Goal: Transaction & Acquisition: Purchase product/service

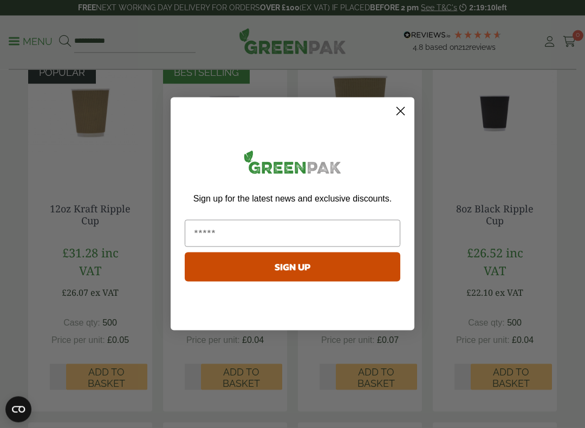
scroll to position [316, 0]
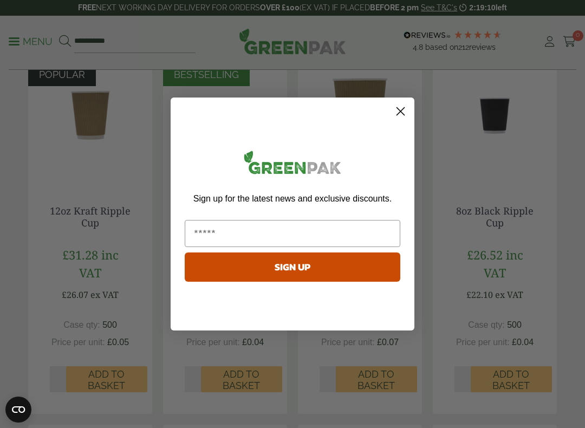
click at [392, 113] on circle "Close dialog" at bounding box center [401, 111] width 18 height 18
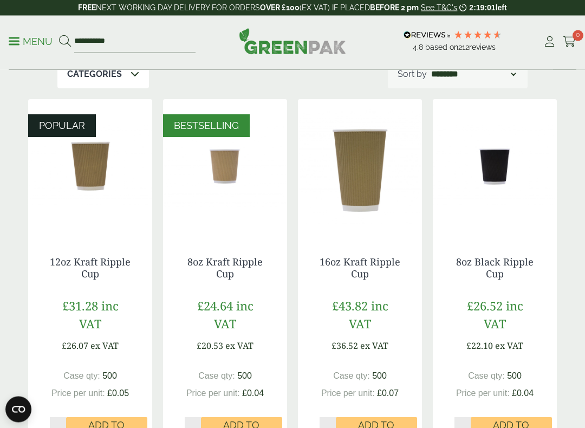
scroll to position [265, 0]
click at [230, 163] on img at bounding box center [225, 166] width 124 height 135
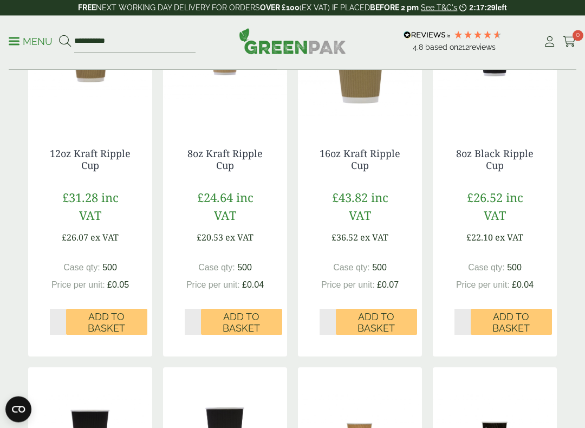
scroll to position [375, 0]
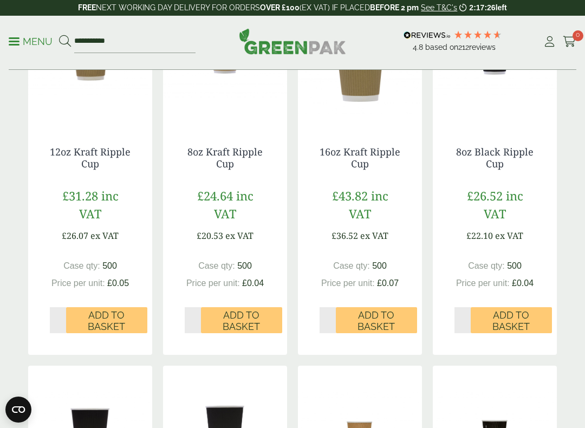
click at [249, 313] on span "Add to Basket" at bounding box center [242, 320] width 66 height 23
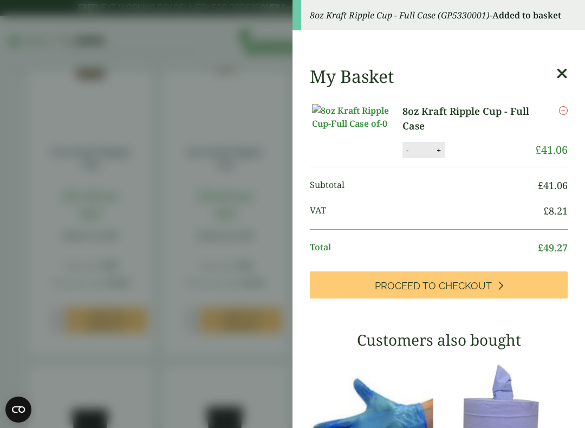
click at [434, 152] on button "+" at bounding box center [439, 150] width 11 height 9
type input "*"
click at [459, 149] on button "Update" at bounding box center [468, 151] width 54 height 16
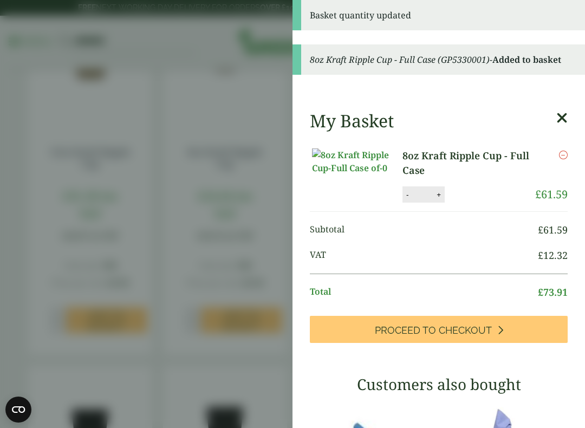
click at [434, 196] on button "+" at bounding box center [439, 194] width 11 height 9
type input "*"
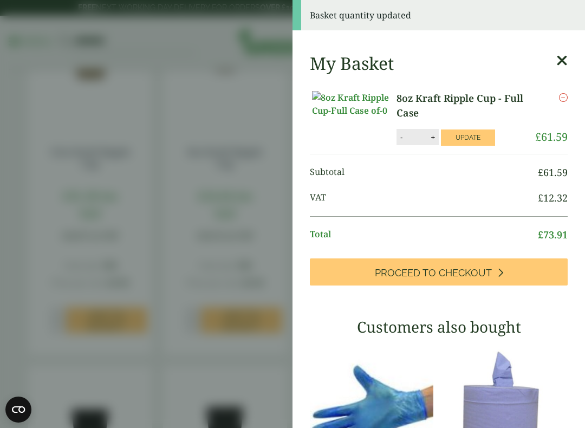
click at [457, 191] on span "VAT" at bounding box center [424, 198] width 228 height 15
click at [463, 130] on button "Update" at bounding box center [468, 138] width 54 height 16
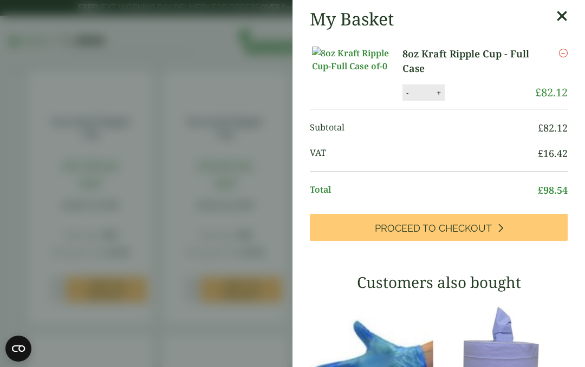
scroll to position [0, 0]
click at [244, 151] on aside "My Basket 8oz Kraft Ripple Cup - Full Case 8oz Kraft Ripple Cup - Full Case qua…" at bounding box center [292, 183] width 585 height 367
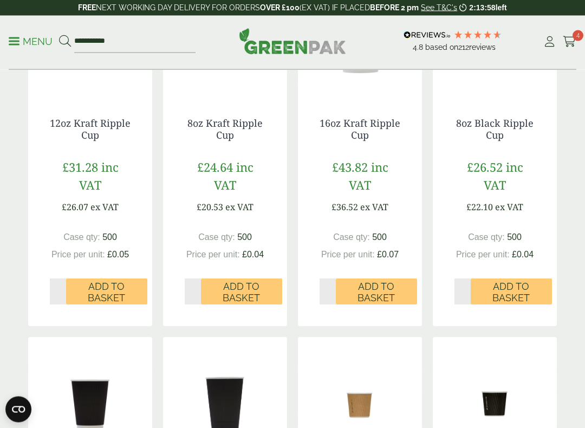
scroll to position [404, 0]
click at [240, 211] on div "8oz Kraft Ripple Cup £24.64 inc VAT £20.53 ex VAT Case qty: 500 Price per unit:…" at bounding box center [225, 211] width 124 height 230
click at [241, 288] on span "Add to Basket" at bounding box center [242, 292] width 66 height 23
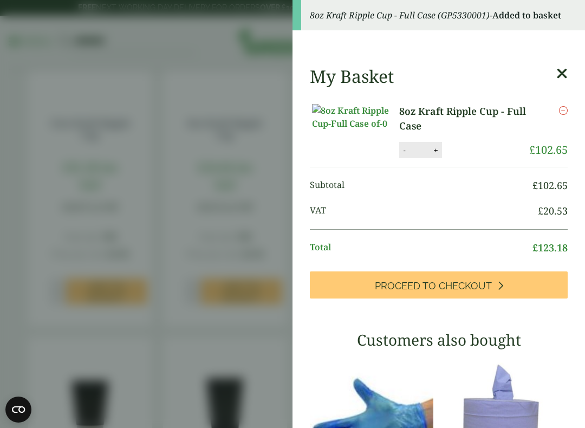
click at [400, 153] on button "-" at bounding box center [404, 150] width 9 height 9
type input "*"
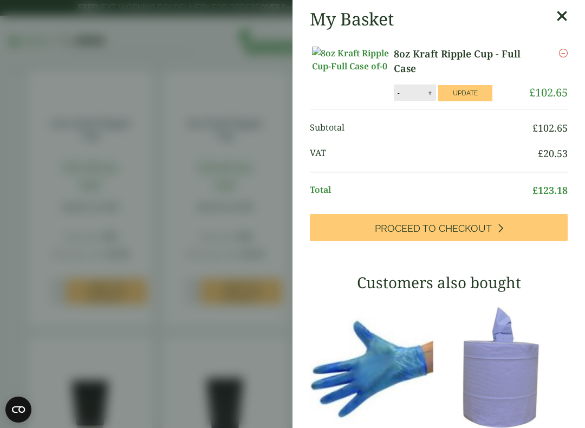
click at [566, 14] on icon at bounding box center [562, 16] width 11 height 15
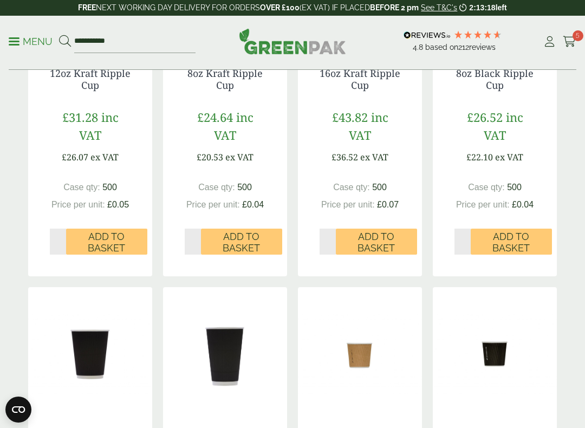
scroll to position [450, 0]
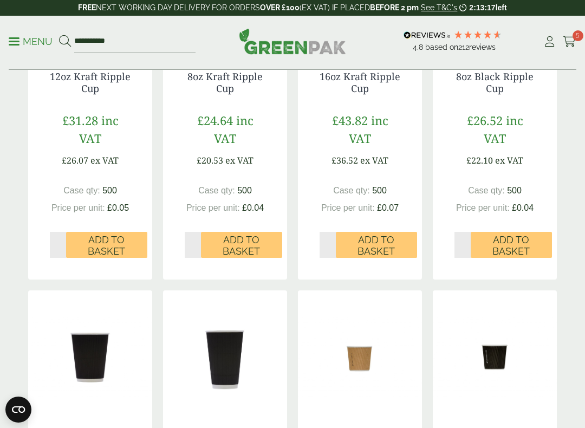
click at [248, 240] on span "Add to Basket" at bounding box center [242, 245] width 66 height 23
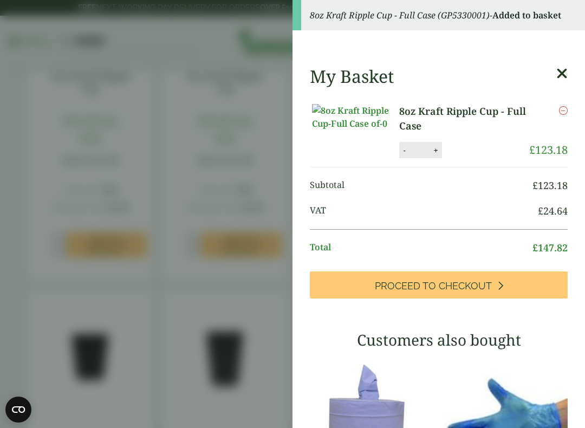
click at [400, 152] on button "-" at bounding box center [404, 150] width 9 height 9
click at [395, 153] on button "-" at bounding box center [399, 150] width 9 height 9
type input "*"
click at [454, 150] on button "Update" at bounding box center [465, 151] width 54 height 16
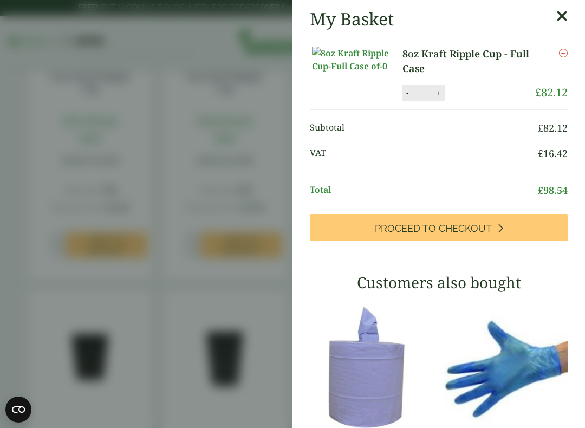
click at [469, 225] on span "Proceed to Checkout" at bounding box center [433, 229] width 117 height 12
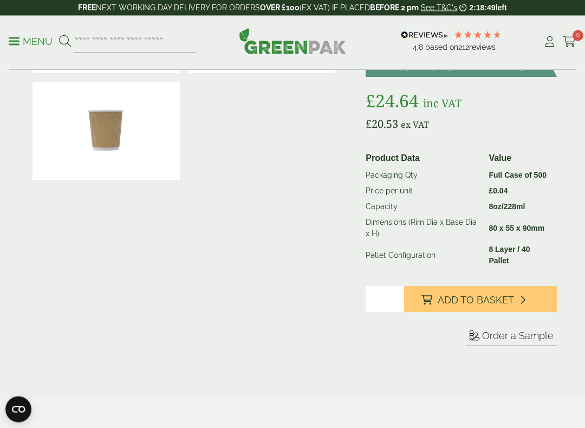
scroll to position [134, 0]
click at [474, 297] on span "Add to Basket" at bounding box center [476, 300] width 76 height 12
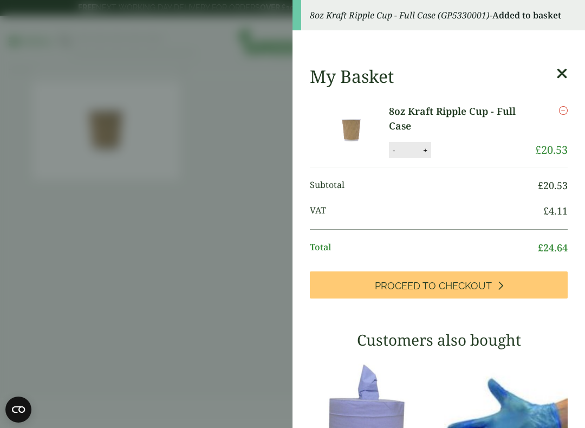
click at [430, 150] on button "+" at bounding box center [425, 150] width 11 height 9
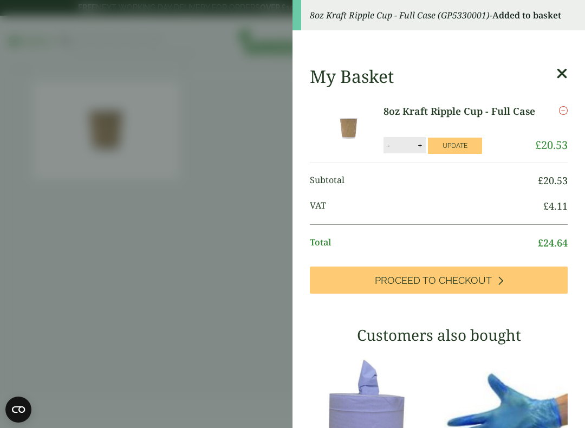
click at [423, 146] on button "+" at bounding box center [420, 145] width 11 height 9
click at [425, 145] on button "+" at bounding box center [420, 145] width 11 height 9
type input "*"
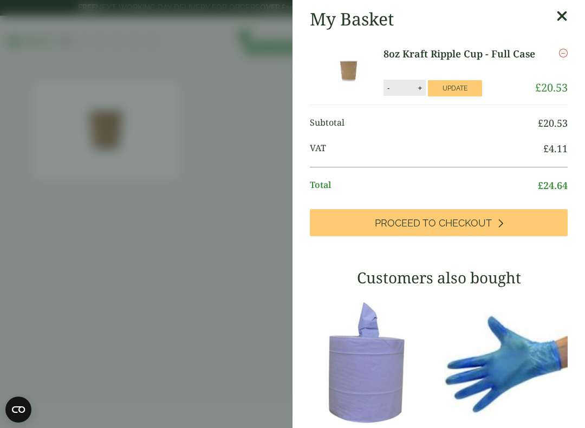
click at [443, 225] on span "Proceed to Checkout" at bounding box center [433, 223] width 117 height 12
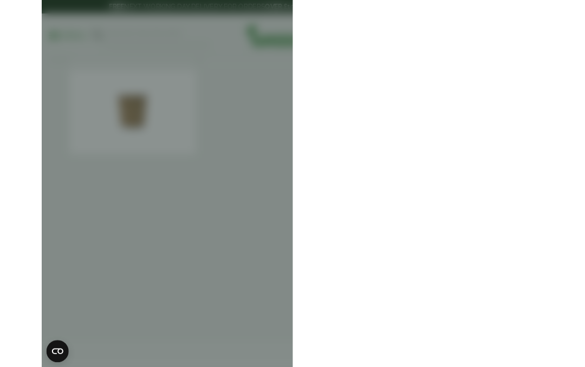
scroll to position [165, 0]
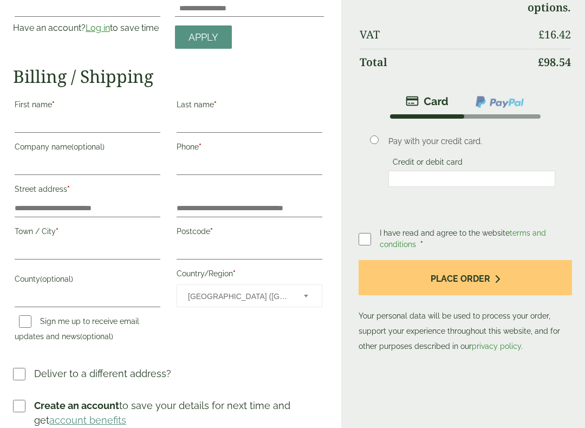
scroll to position [109, 0]
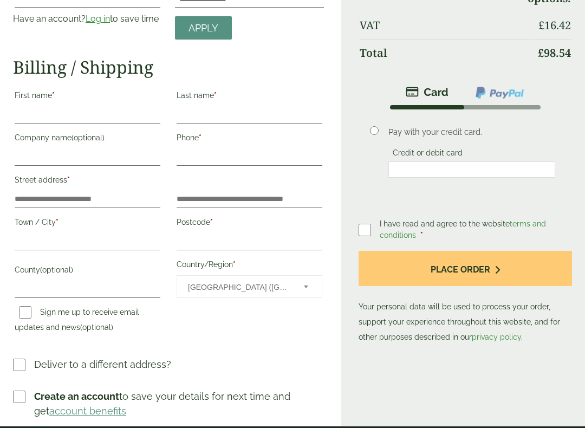
click at [481, 267] on button "Place order" at bounding box center [466, 268] width 214 height 35
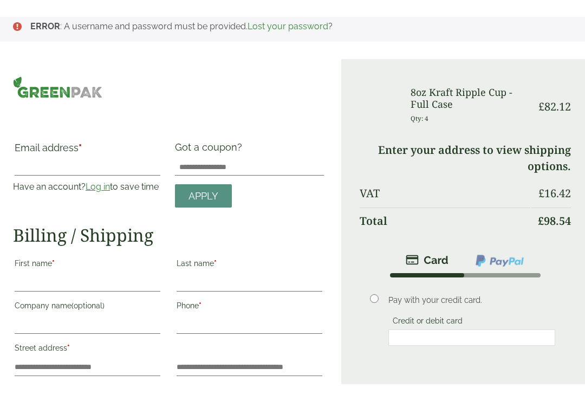
scroll to position [36, 0]
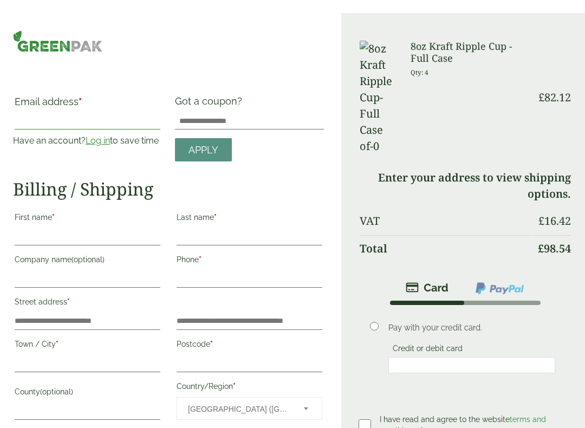
click at [44, 112] on input "Email address *" at bounding box center [88, 120] width 146 height 17
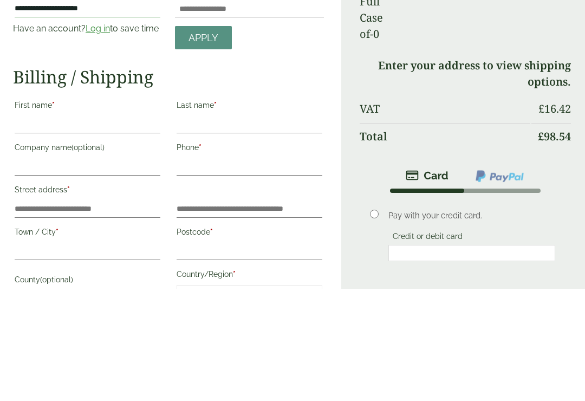
type input "**********"
click at [36, 228] on input "First name *" at bounding box center [88, 236] width 146 height 17
type input "*****"
click at [240, 228] on input "Last name *" at bounding box center [250, 236] width 146 height 17
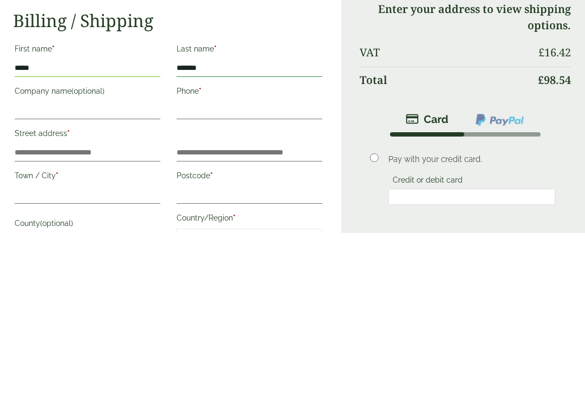
type input "*******"
click at [28, 270] on input "Company name (optional)" at bounding box center [88, 278] width 146 height 17
type input "**********"
click at [201, 270] on input "Phone *" at bounding box center [250, 278] width 146 height 17
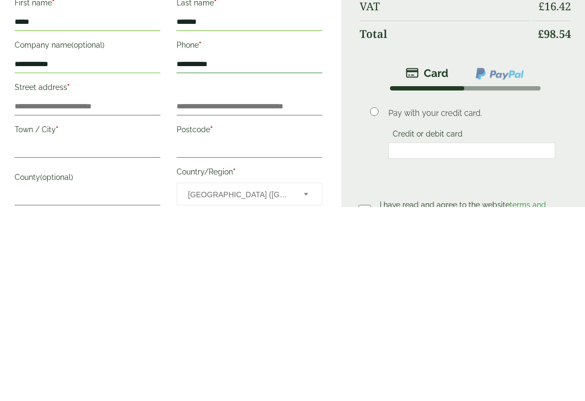
scroll to position [58, 0]
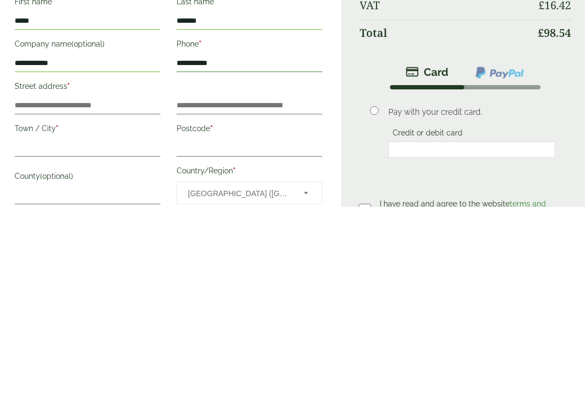
type input "**********"
click at [35, 291] on input "Street address *" at bounding box center [88, 299] width 146 height 17
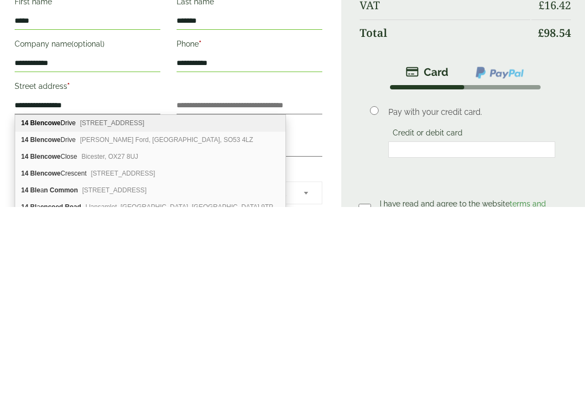
click at [154, 309] on div "14 Blencowe Drive Brackley, NN13 6HH" at bounding box center [150, 317] width 270 height 17
type input "**********"
type input "********"
type input "**********"
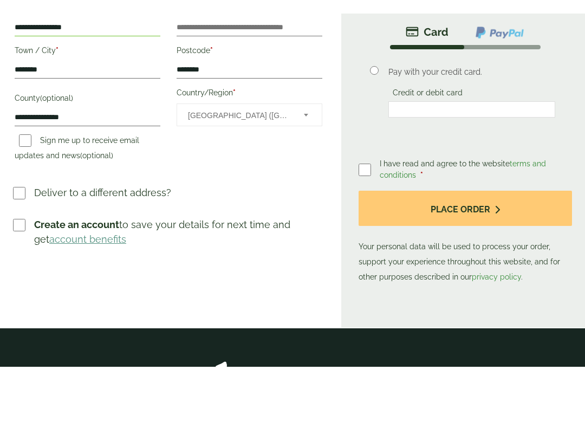
scroll to position [344, 0]
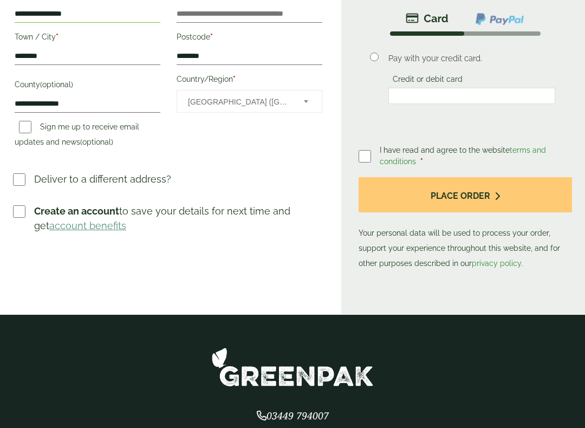
click at [456, 198] on button "Place order" at bounding box center [466, 194] width 214 height 35
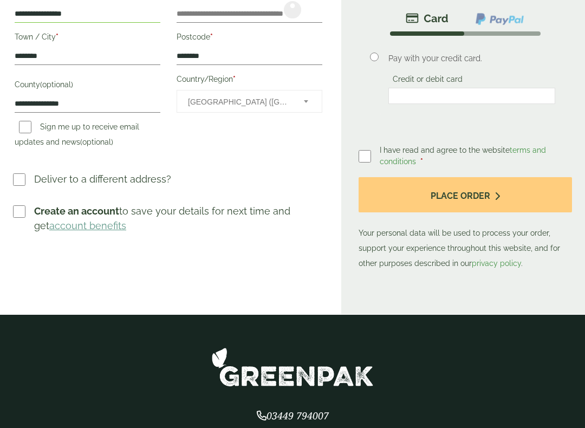
scroll to position [0, 0]
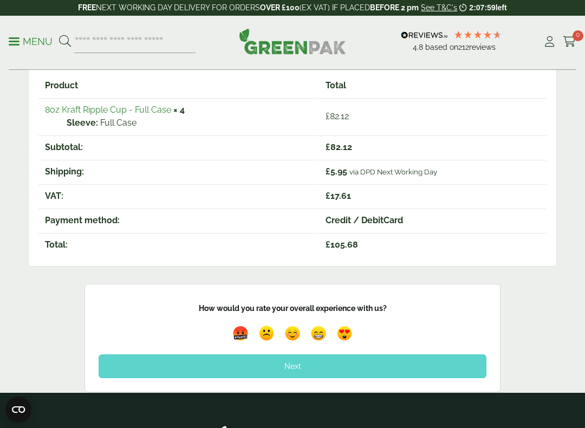
scroll to position [197, 0]
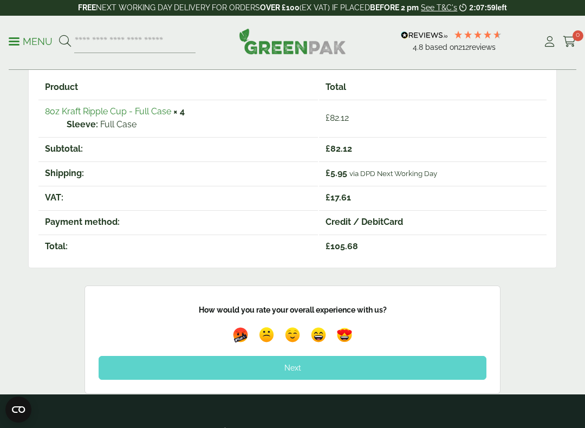
click at [568, 151] on div "Thank you. Your order has been received. Order number: 173326 Date: October 5, …" at bounding box center [292, 182] width 585 height 425
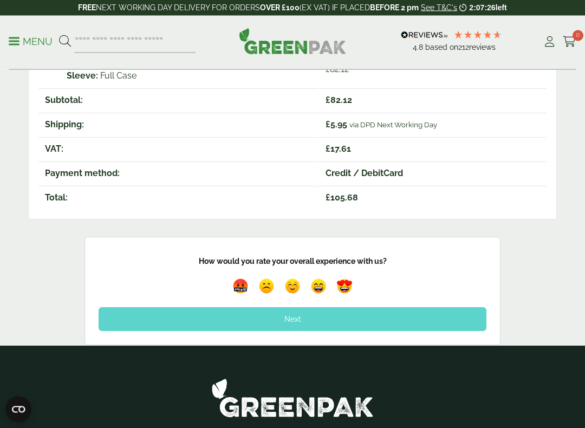
scroll to position [243, 0]
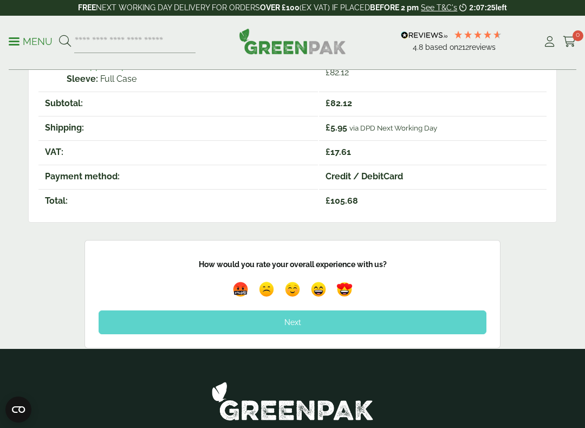
click at [256, 5] on p "FREE NEXT WORKING DAY DELIVERY FOR ORDERS OVER £100 (EX VAT) IF PLACED BEFORE 2…" at bounding box center [292, 8] width 585 height 16
click at [92, 3] on strong "FREE" at bounding box center [87, 7] width 18 height 9
click at [437, 11] on link "See T&C's" at bounding box center [439, 7] width 36 height 9
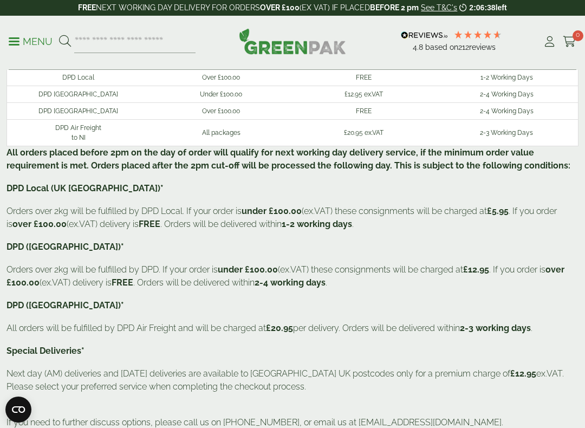
scroll to position [83, 0]
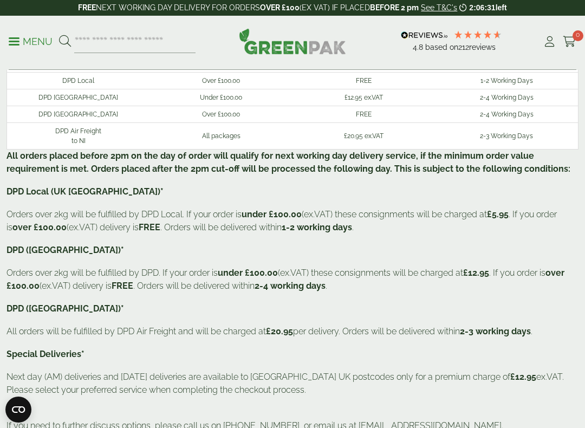
click at [159, 233] on p "Orders over 2kg will be fulfilled by DPD Local. If your order is under £100.00 …" at bounding box center [293, 221] width 572 height 26
click at [162, 221] on p "Orders over 2kg will be fulfilled by DPD Local. If your order is under £100.00 …" at bounding box center [293, 221] width 572 height 26
